Goal: Information Seeking & Learning: Learn about a topic

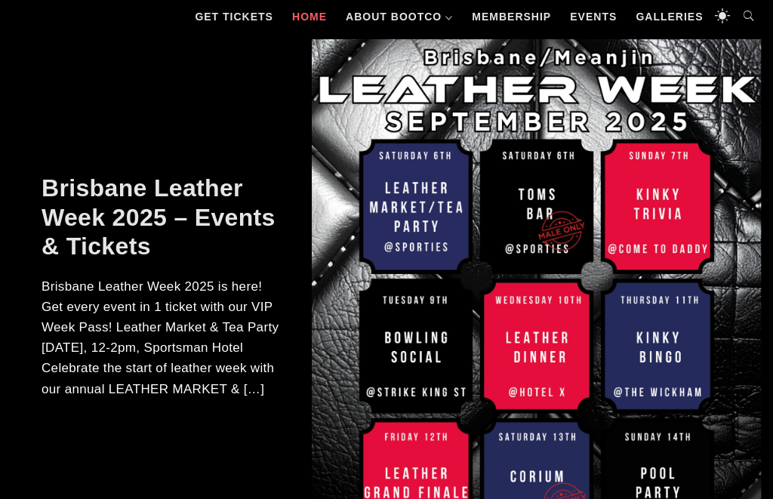
scroll to position [203, 0]
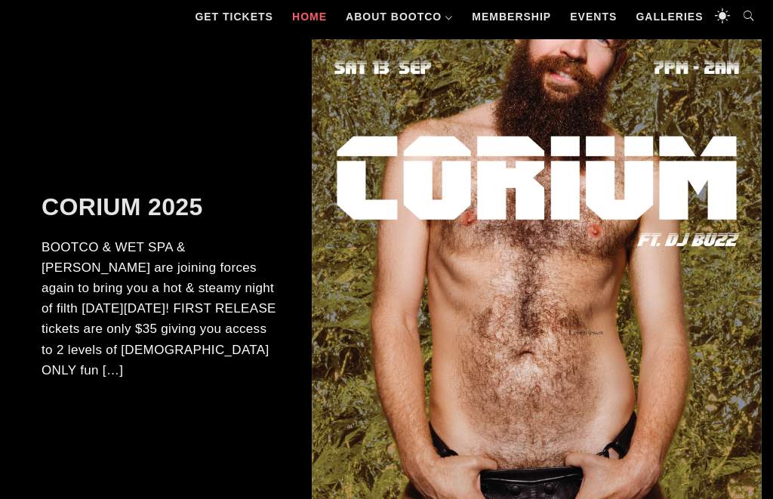
click at [596, 15] on link "Events" at bounding box center [593, 16] width 62 height 45
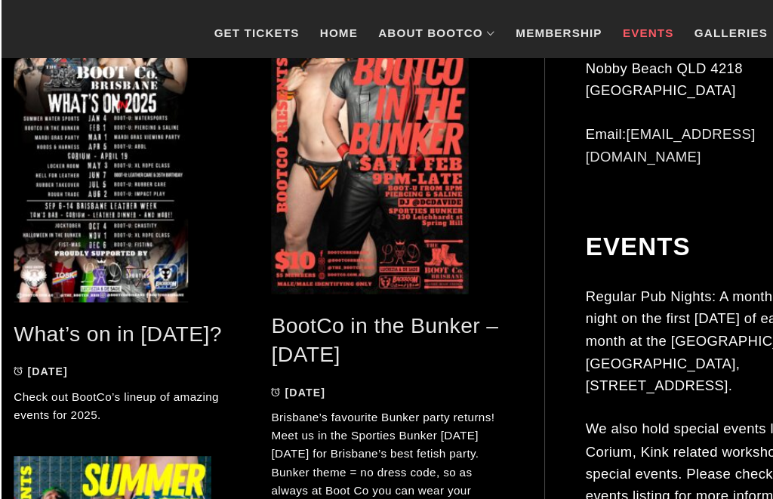
scroll to position [2626, 0]
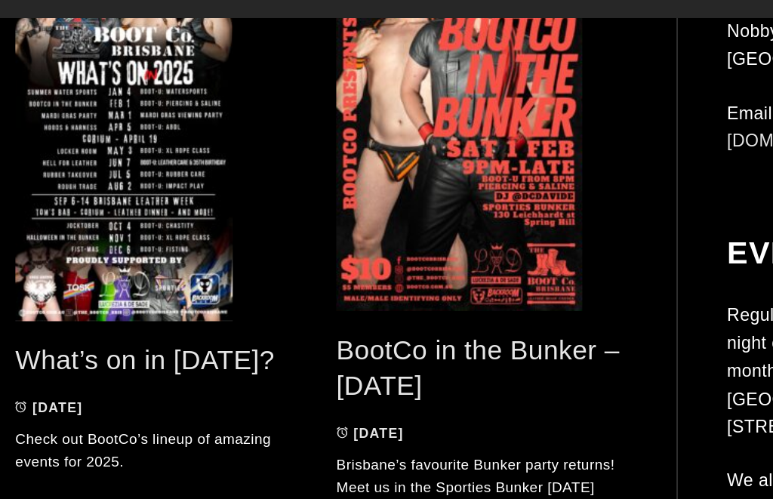
click at [383, 374] on p "Brisbane’s favourite Bunker party returns! Meet us in the Sporties Bunker [DATE…" at bounding box center [355, 424] width 214 height 101
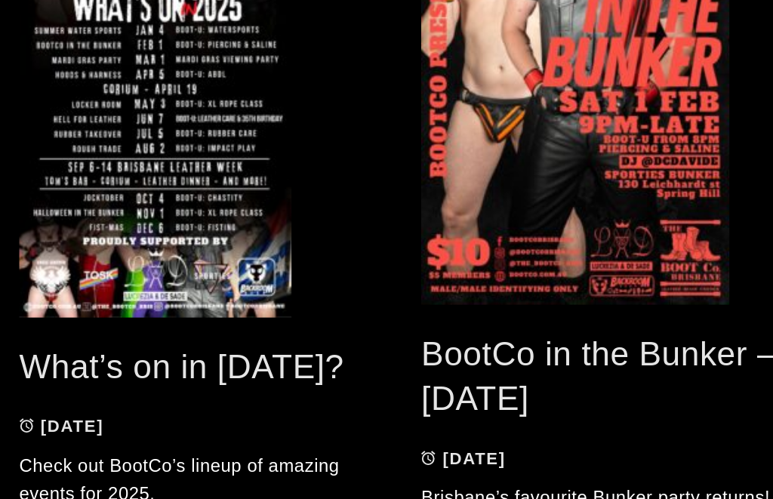
click at [38, 294] on link "What’s on in [DATE]?" at bounding box center [106, 305] width 191 height 23
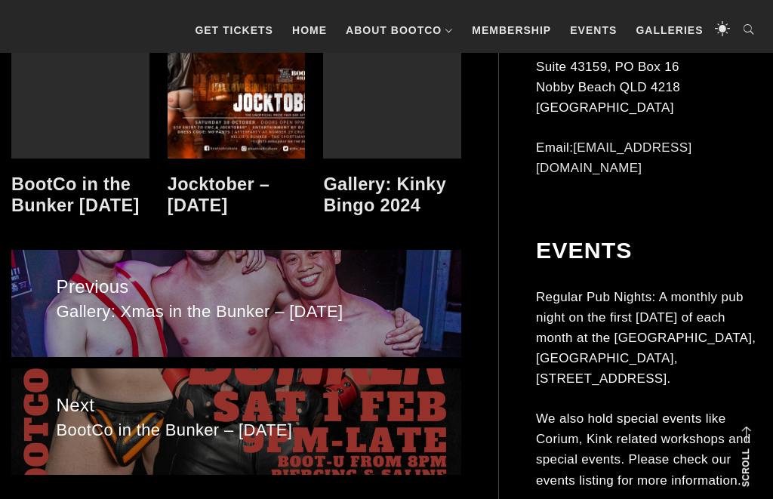
scroll to position [1120, 0]
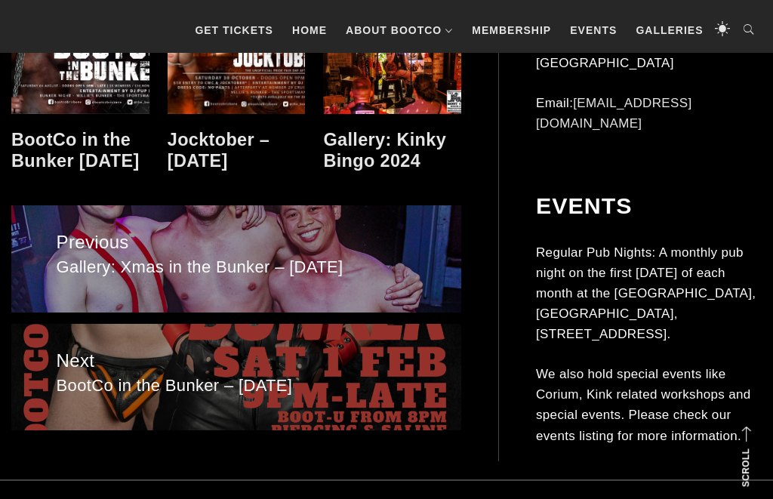
click at [89, 253] on span "Previous" at bounding box center [237, 242] width 360 height 29
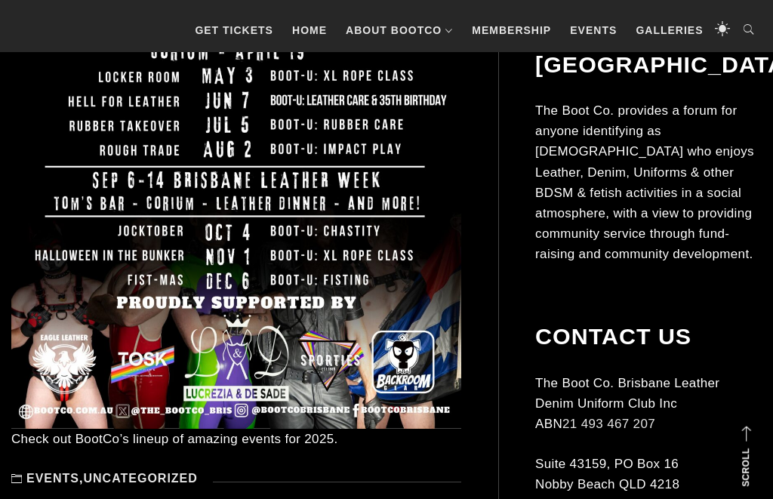
scroll to position [572, 0]
click at [606, 26] on link "Events" at bounding box center [593, 30] width 62 height 45
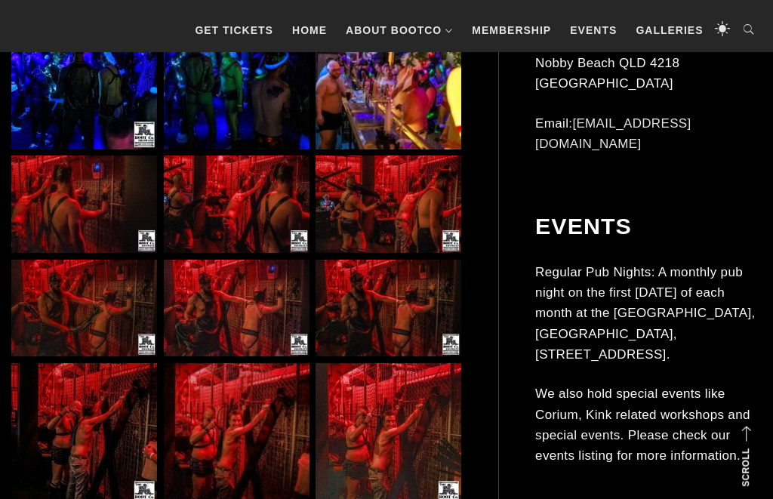
scroll to position [1431, 0]
click at [395, 298] on img at bounding box center [389, 308] width 146 height 97
click at [433, 288] on img at bounding box center [389, 308] width 146 height 97
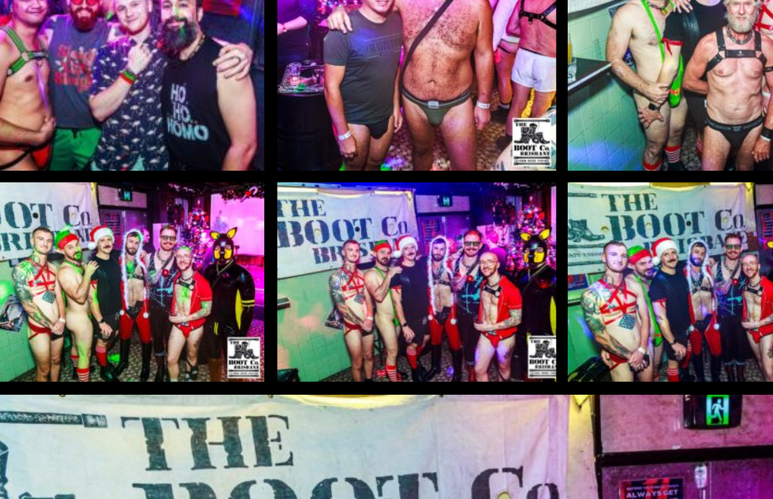
scroll to position [7698, 0]
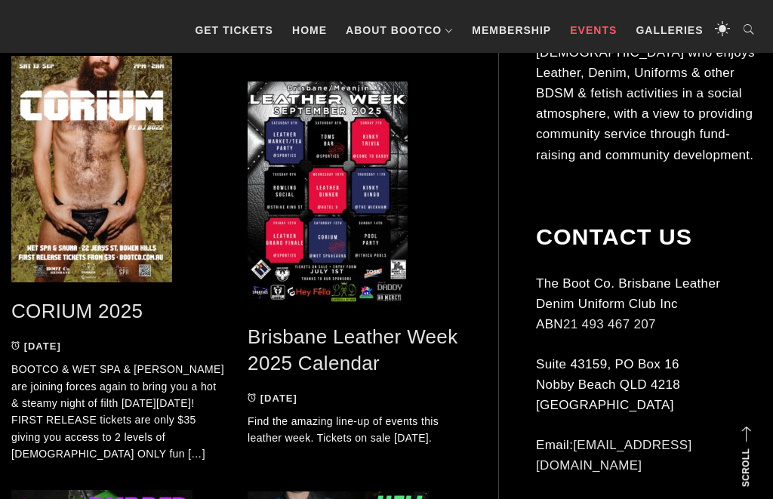
scroll to position [748, 0]
